Goal: Information Seeking & Learning: Compare options

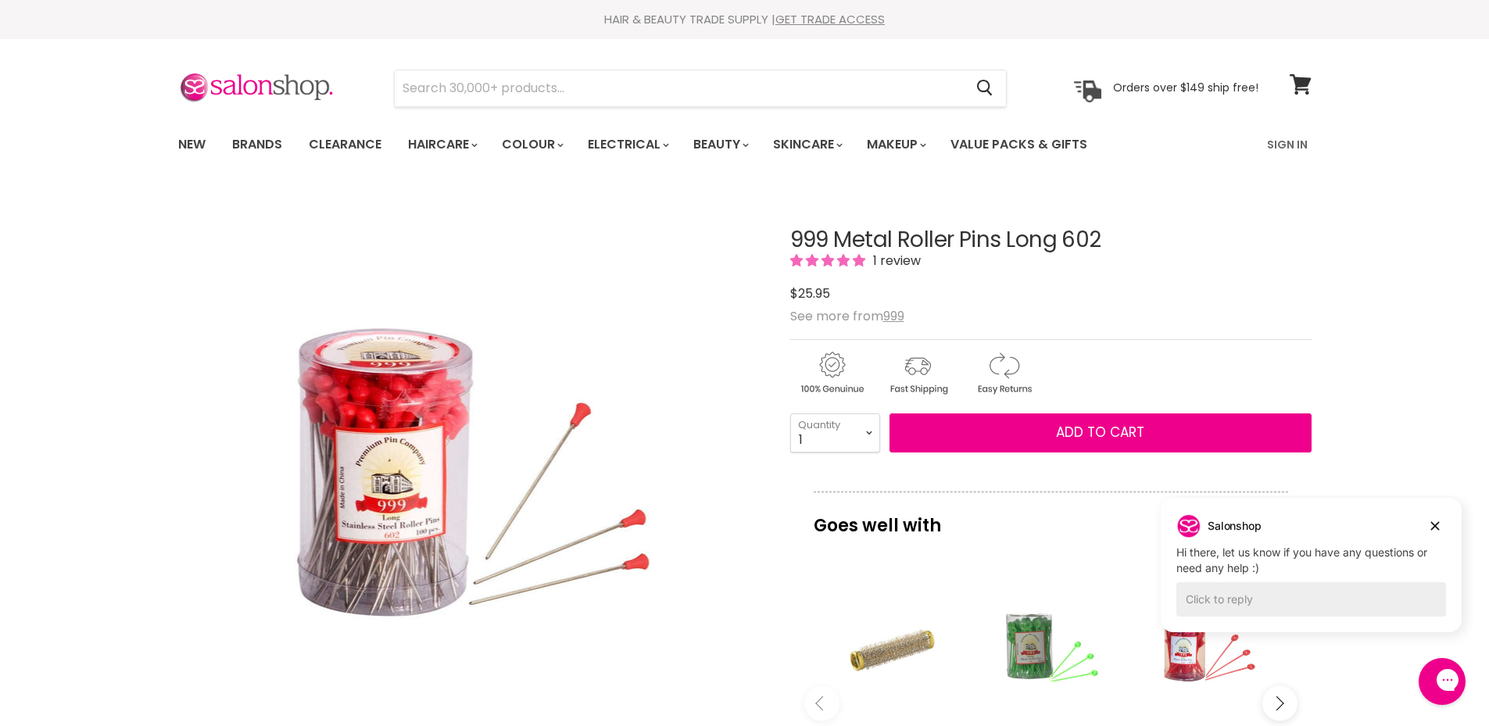
drag, startPoint x: 837, startPoint y: 238, endPoint x: 1056, endPoint y: 242, distance: 218.8
click at [1056, 242] on h1 "999 Metal Roller Pins Long 602" at bounding box center [1050, 240] width 521 height 24
copy h1 "Metal Roller Pins Long"
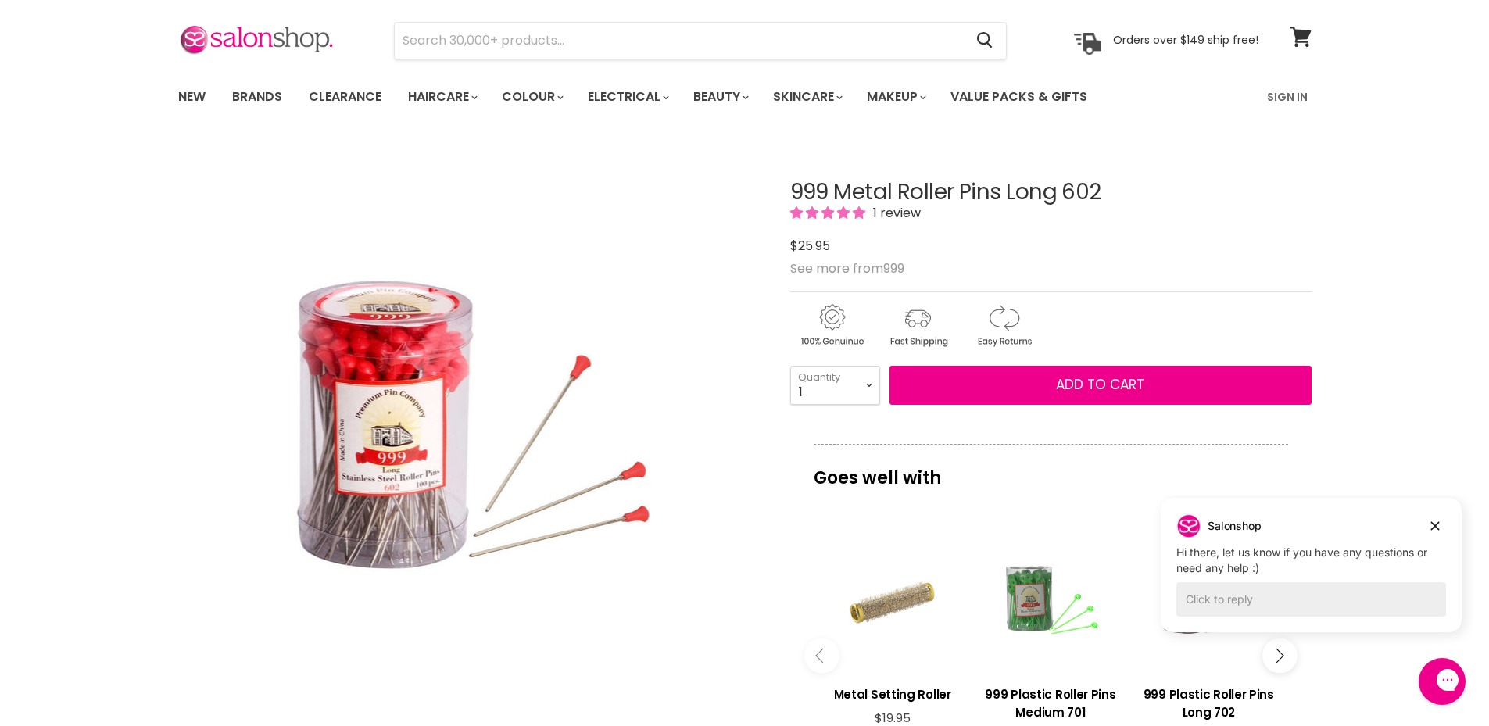
scroll to position [234, 0]
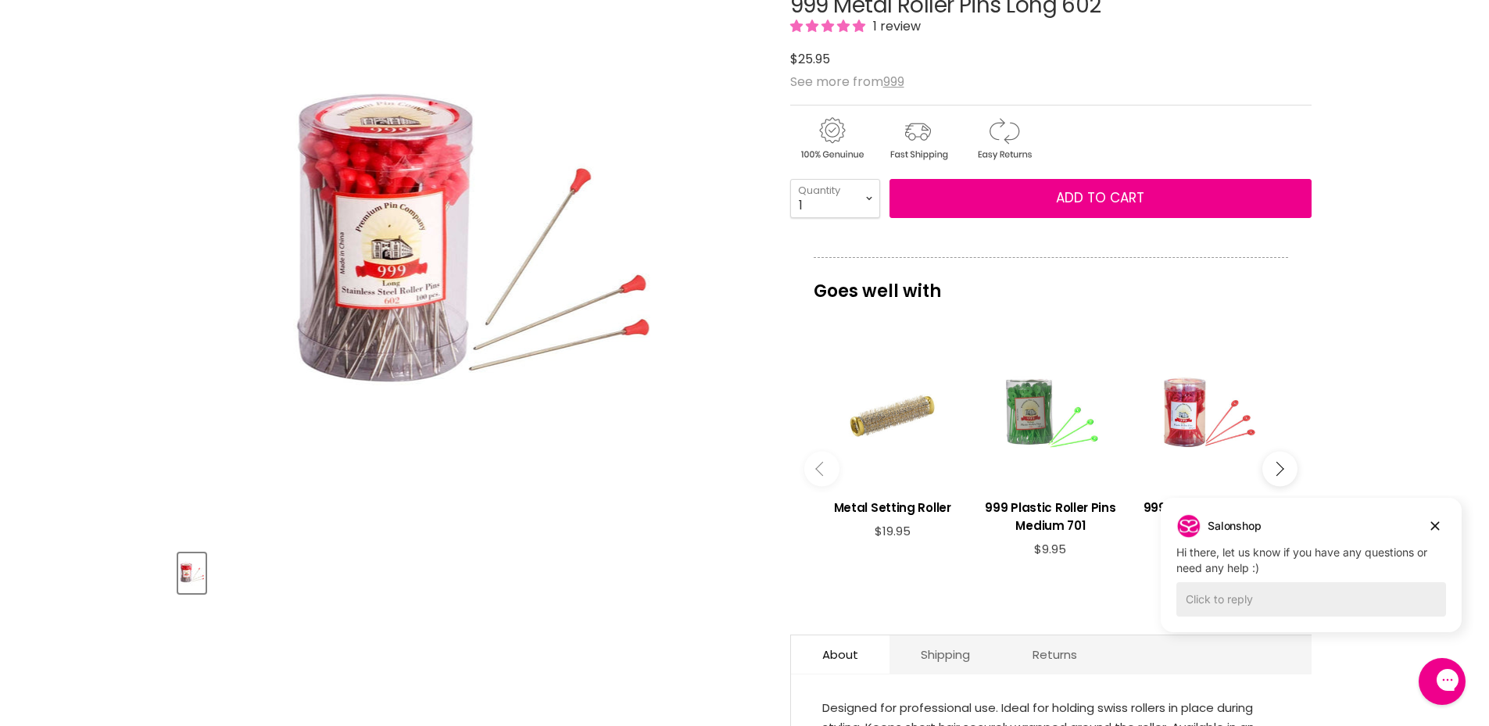
click at [1079, 441] on div "Main content" at bounding box center [1050, 415] width 142 height 142
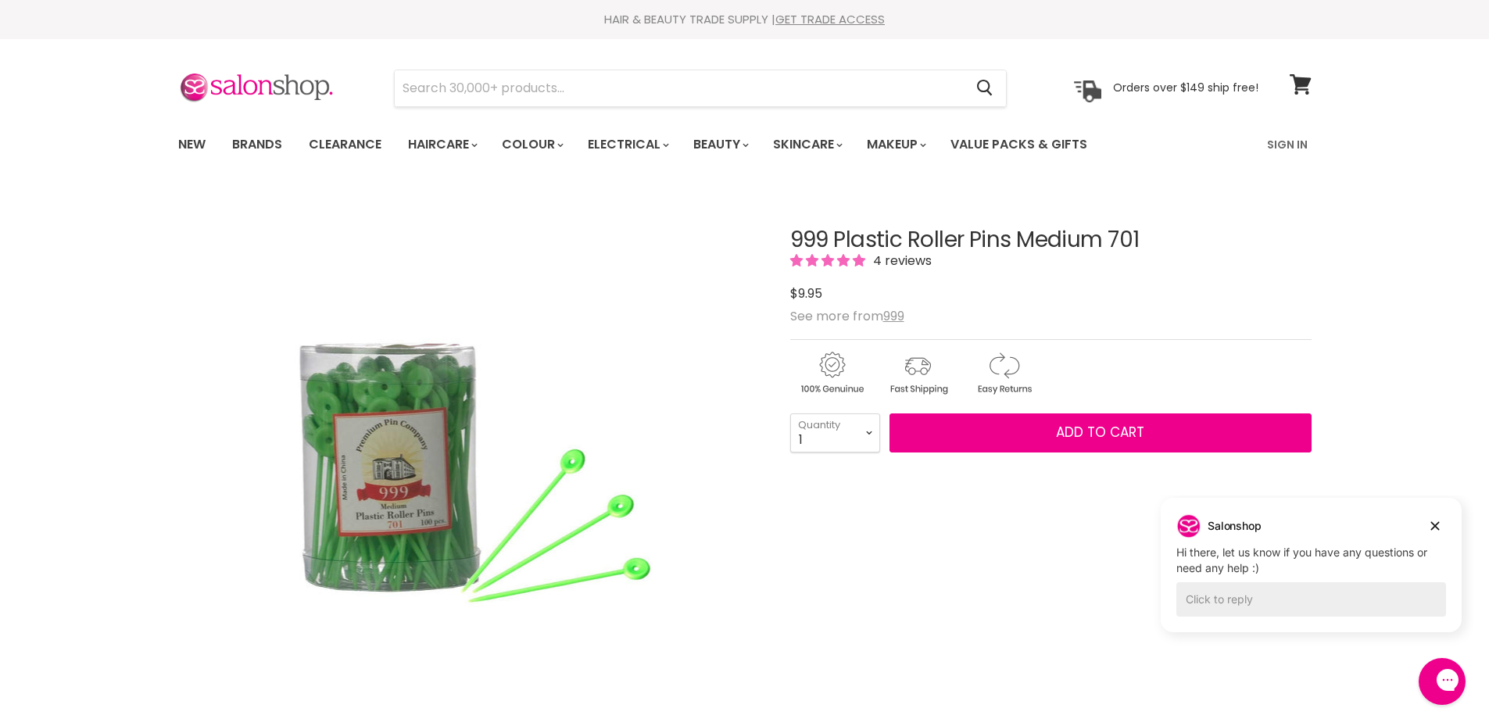
drag, startPoint x: 0, startPoint y: 0, endPoint x: 1100, endPoint y: 245, distance: 1127.0
click at [1100, 245] on h1 "999 Plastic Roller Pins Medium 701" at bounding box center [1050, 240] width 521 height 24
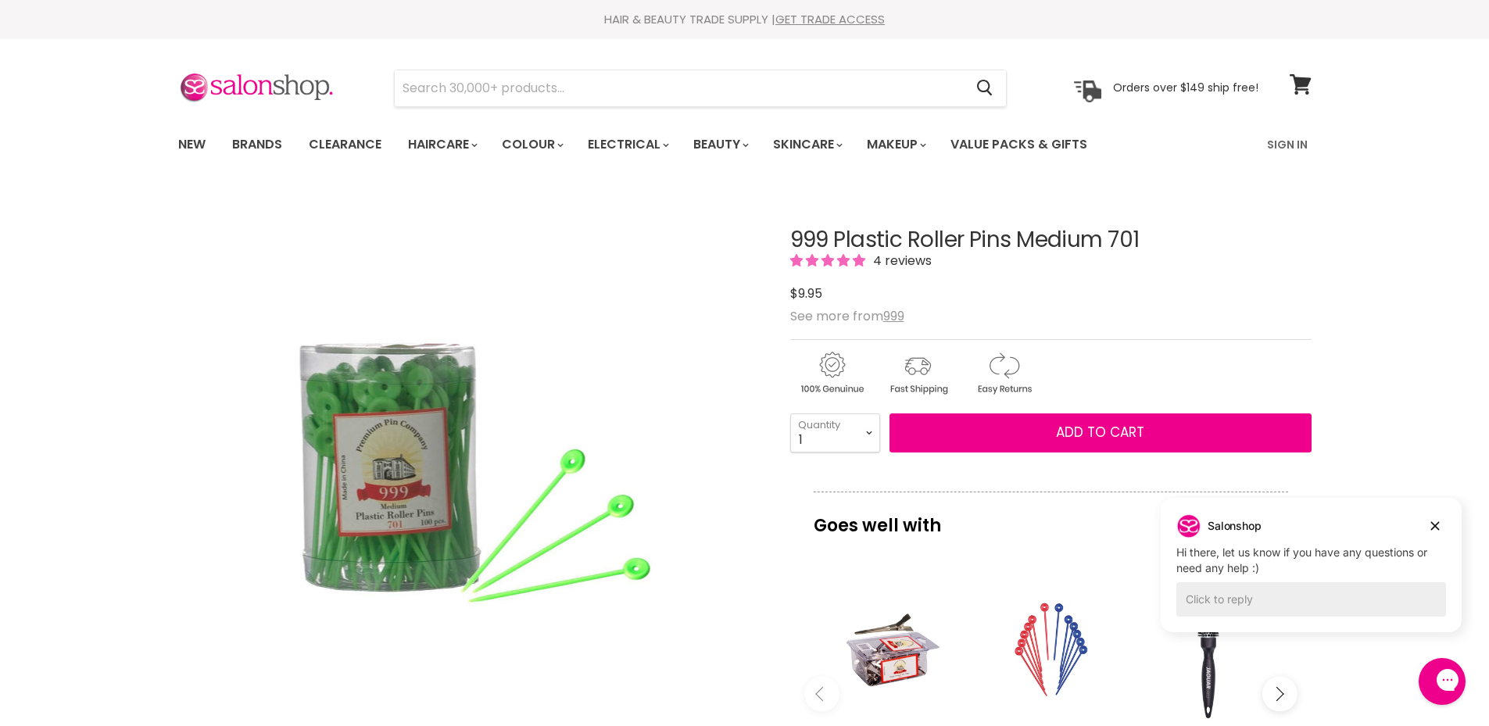
copy h1 "Plastic Roller Pins Medium"
